Goal: Task Accomplishment & Management: Complete application form

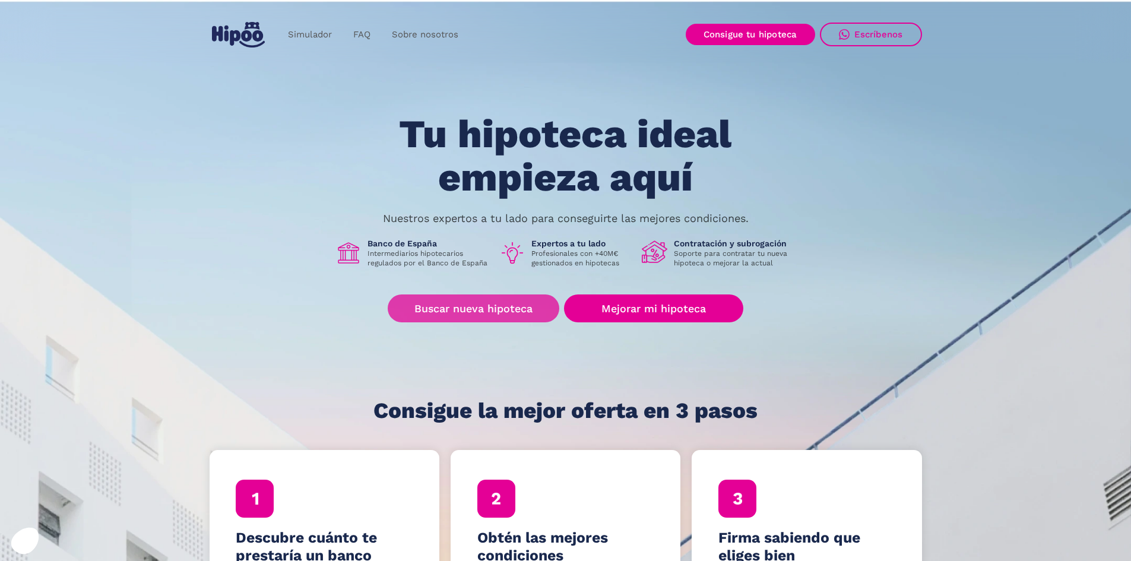
click at [488, 312] on link "Buscar nueva hipoteca" at bounding box center [474, 308] width 172 height 28
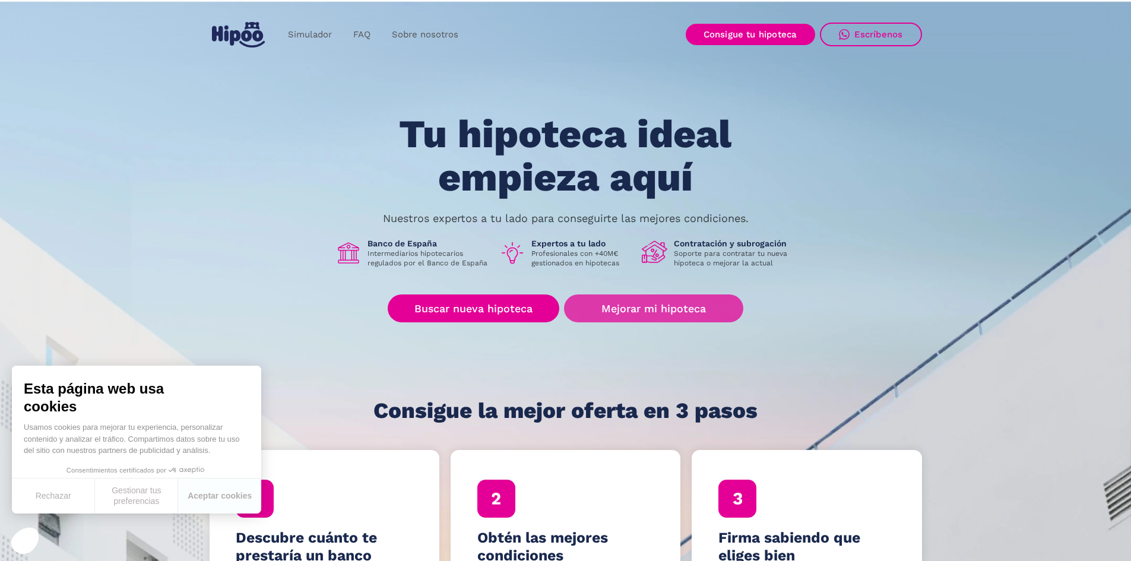
click at [615, 311] on link "Mejorar mi hipoteca" at bounding box center [653, 308] width 179 height 28
